Goal: Complete application form

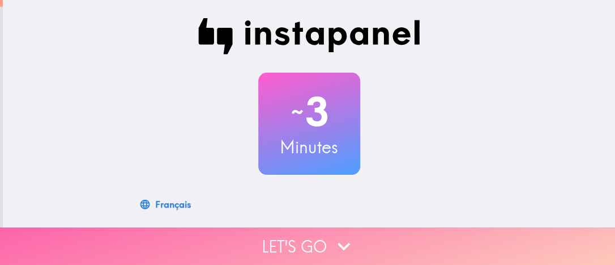
click at [300, 241] on button "Let's go" at bounding box center [307, 245] width 615 height 37
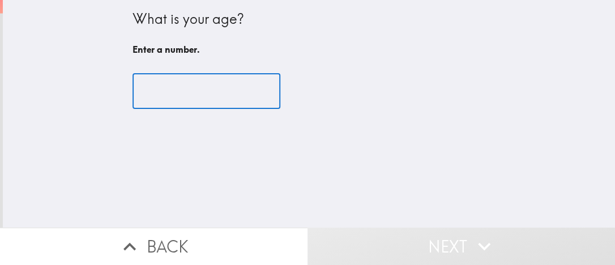
click at [207, 96] on input "number" at bounding box center [207, 91] width 148 height 35
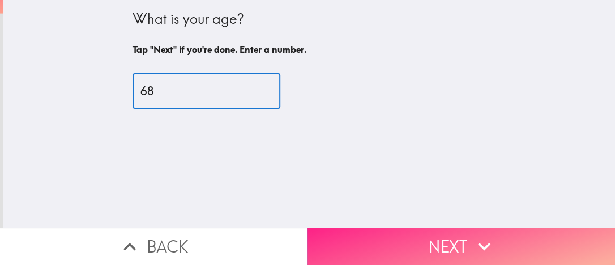
type input "68"
click at [439, 242] on button "Next" at bounding box center [462, 245] width 308 height 37
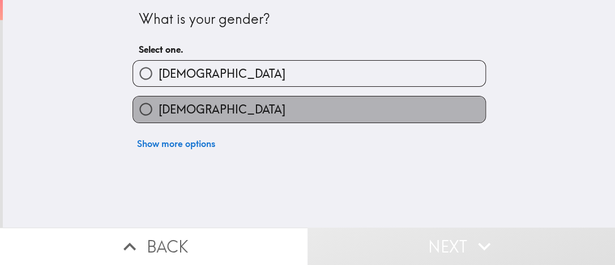
click at [191, 109] on label "[DEMOGRAPHIC_DATA]" at bounding box center [309, 108] width 352 height 25
click at [159, 109] on input "[DEMOGRAPHIC_DATA]" at bounding box center [145, 108] width 25 height 25
radio input "true"
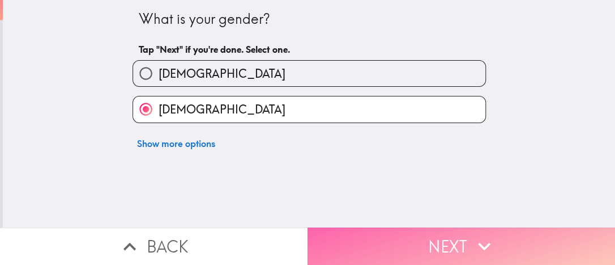
click at [442, 241] on button "Next" at bounding box center [462, 245] width 308 height 37
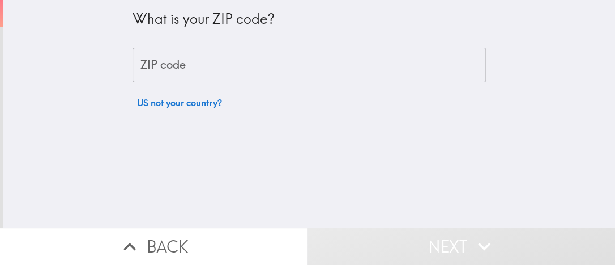
click at [242, 70] on input "ZIP code" at bounding box center [309, 65] width 353 height 35
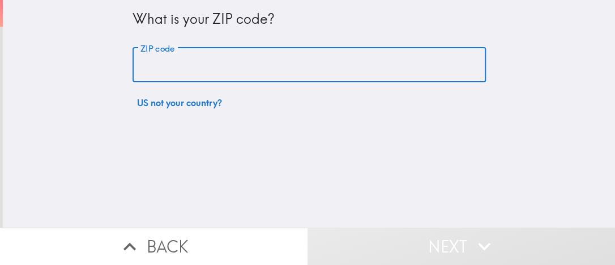
type input "85345"
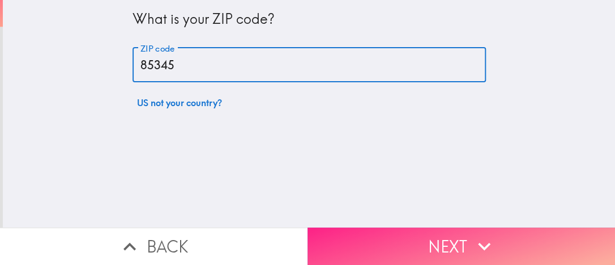
click at [433, 227] on button "Next" at bounding box center [462, 245] width 308 height 37
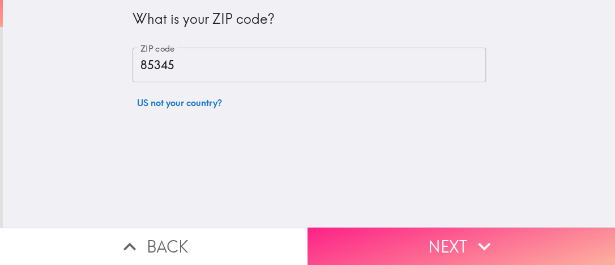
click at [460, 233] on button "Next" at bounding box center [462, 245] width 308 height 37
